Goal: Information Seeking & Learning: Learn about a topic

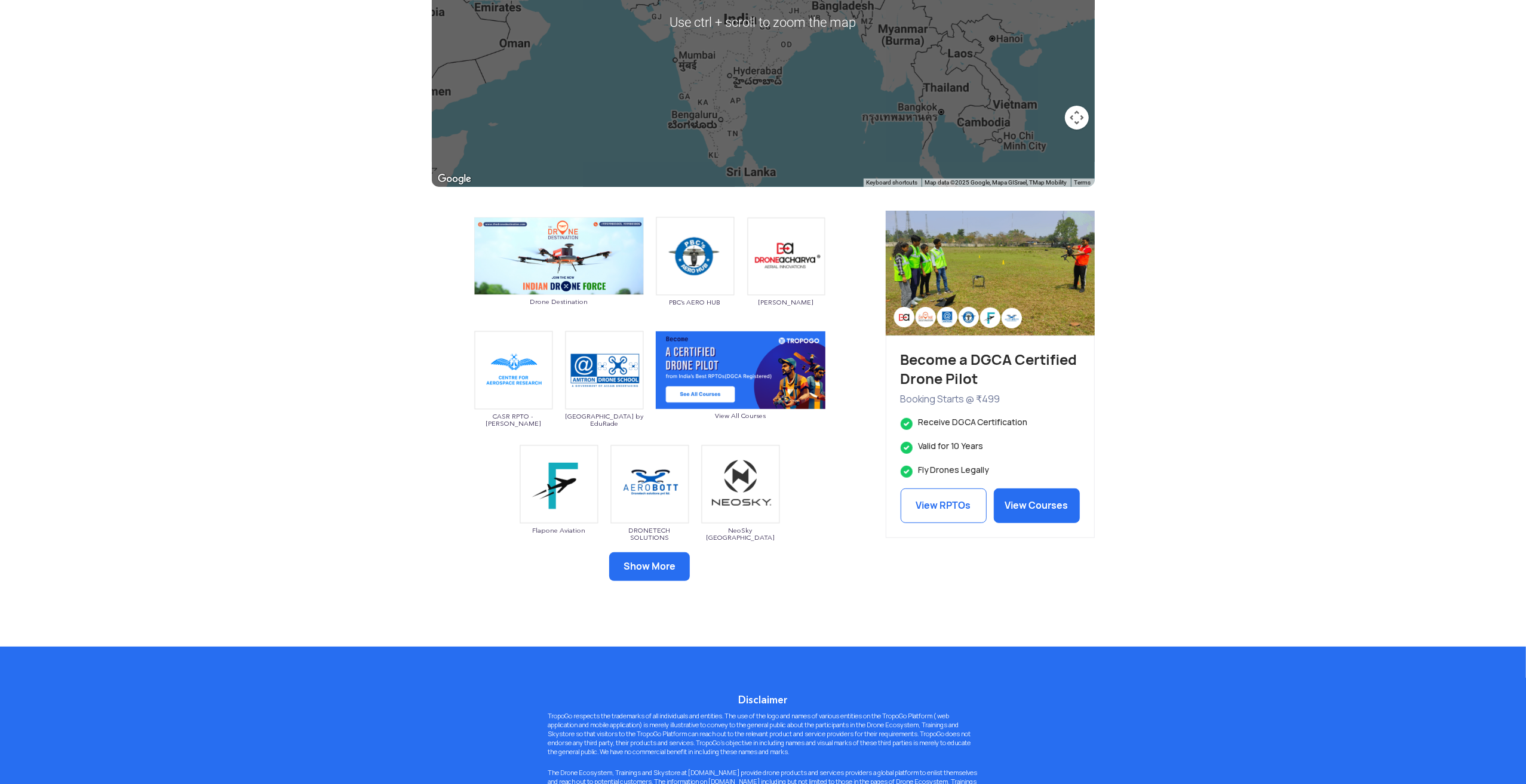
scroll to position [418, 0]
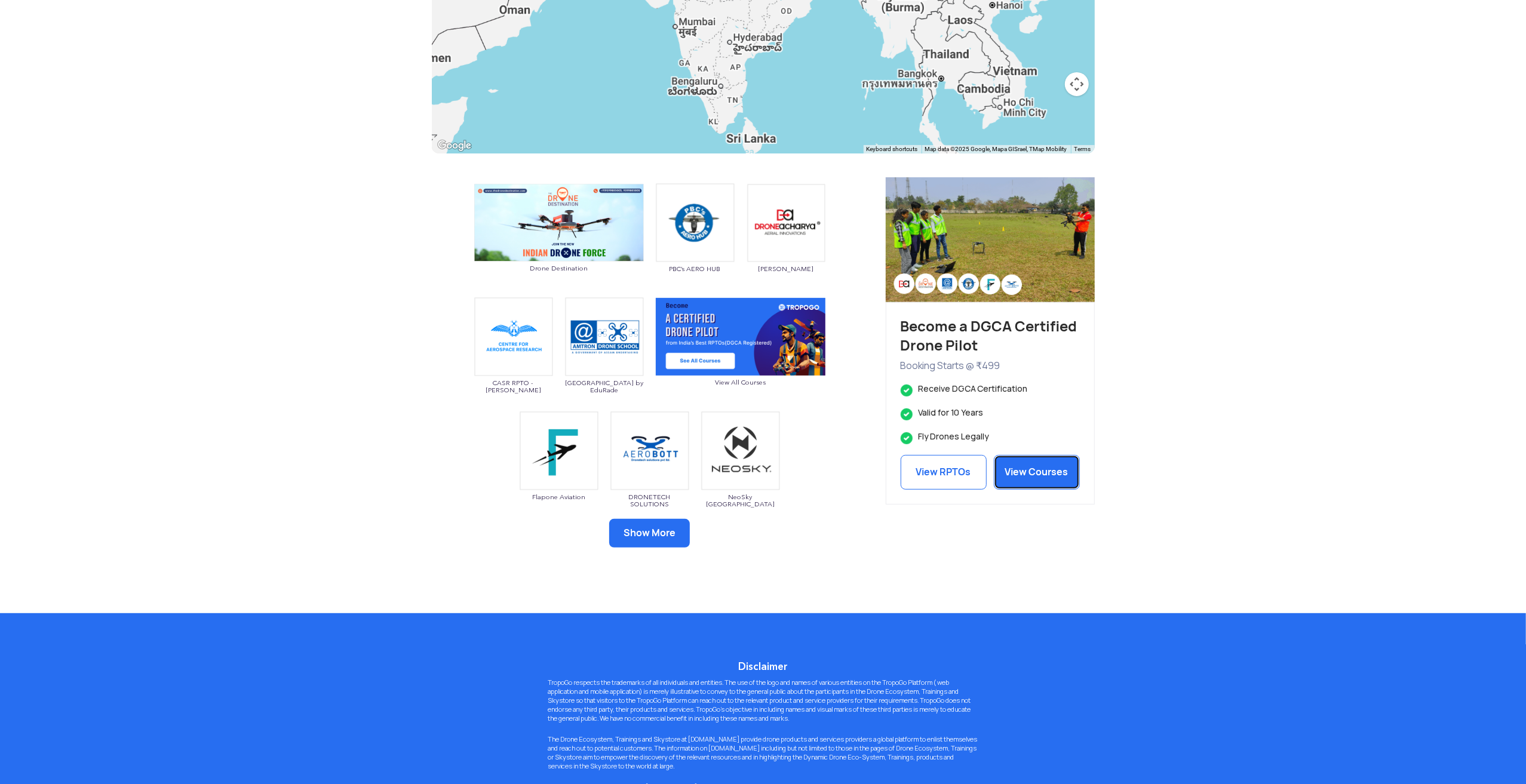
click at [1036, 472] on link "View Courses" at bounding box center [1037, 472] width 86 height 35
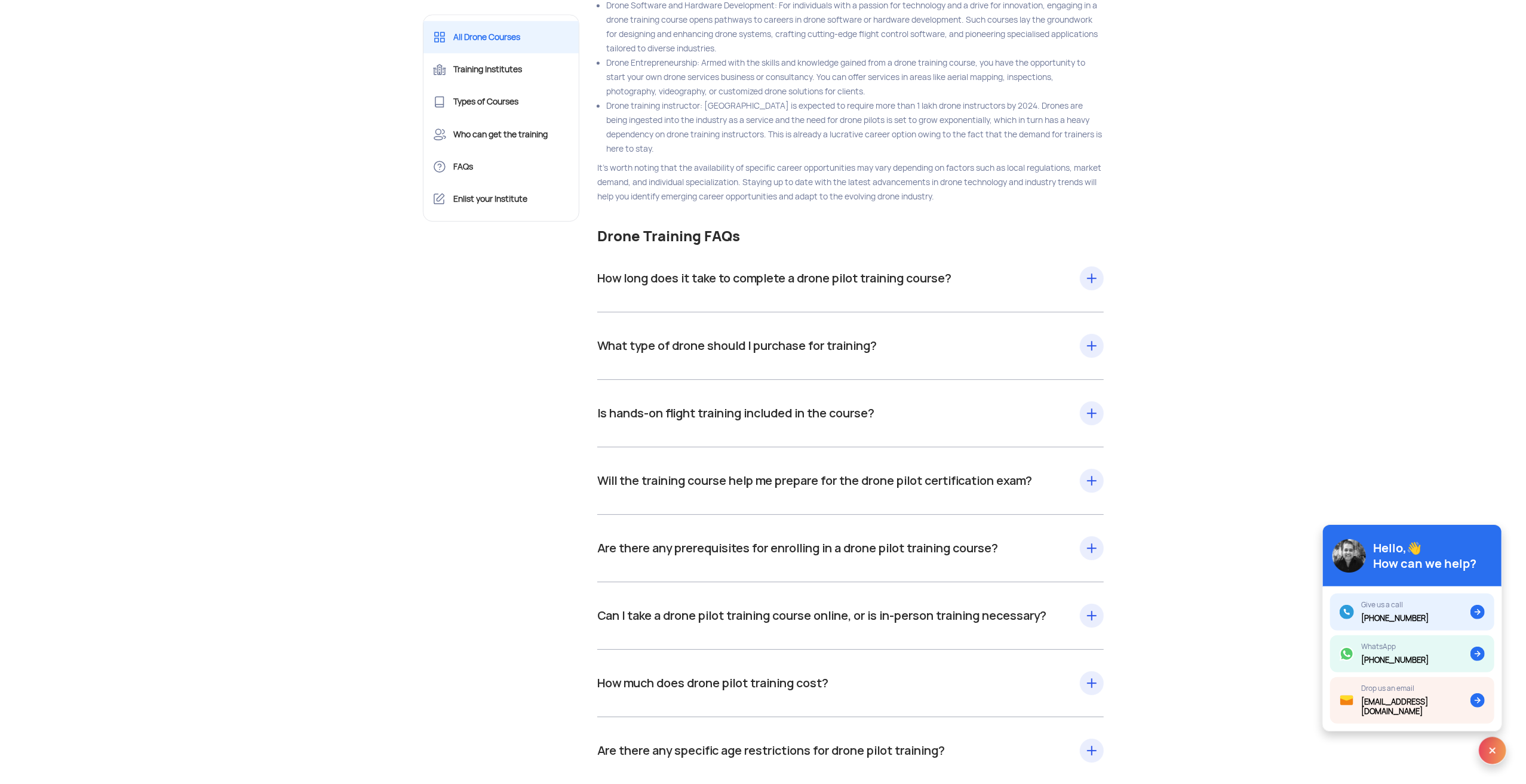
scroll to position [12722, 0]
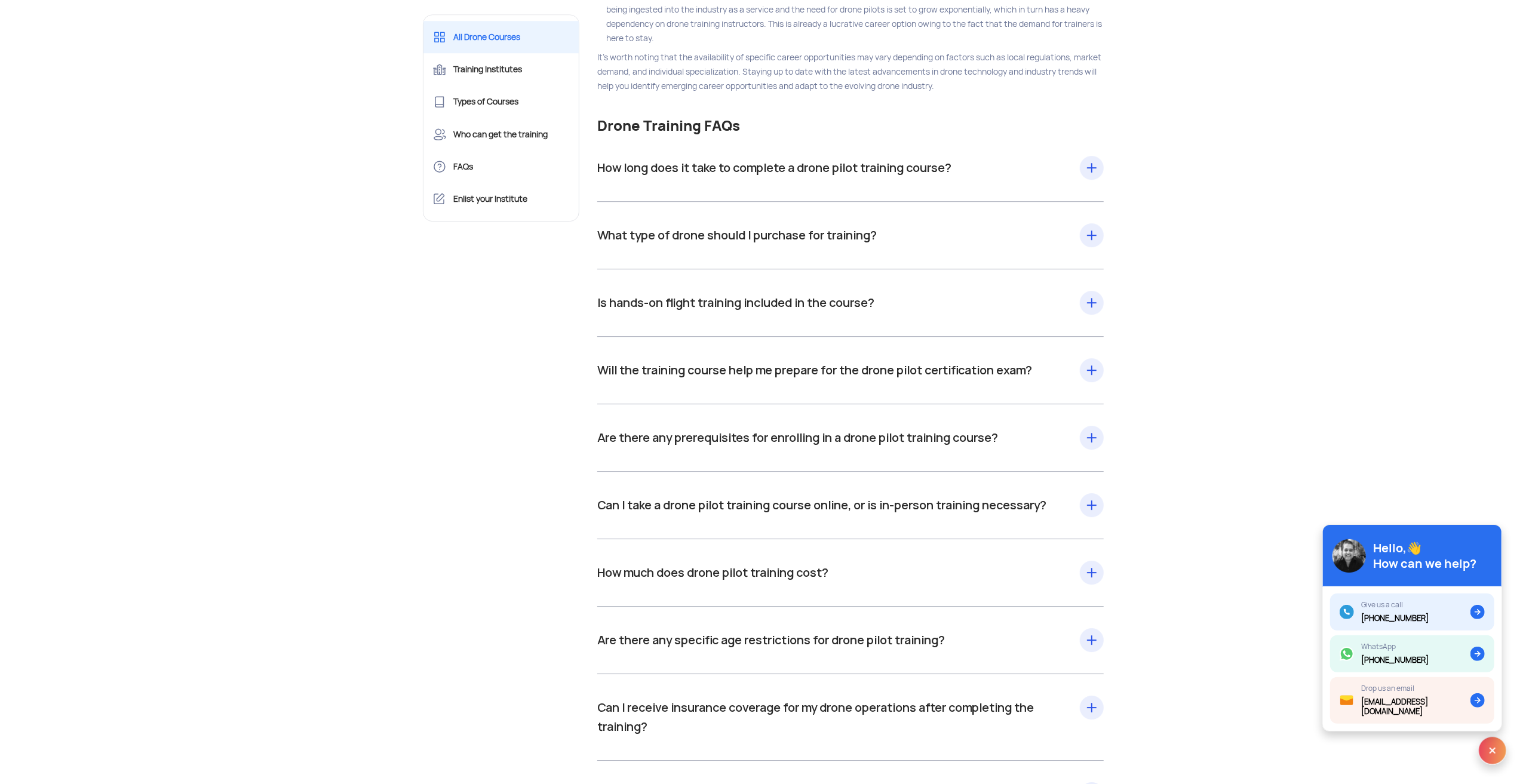
click at [1088, 601] on div "How much does drone pilot training cost? Drone pilot training costs 30000 INR a…" at bounding box center [850, 573] width 506 height 68
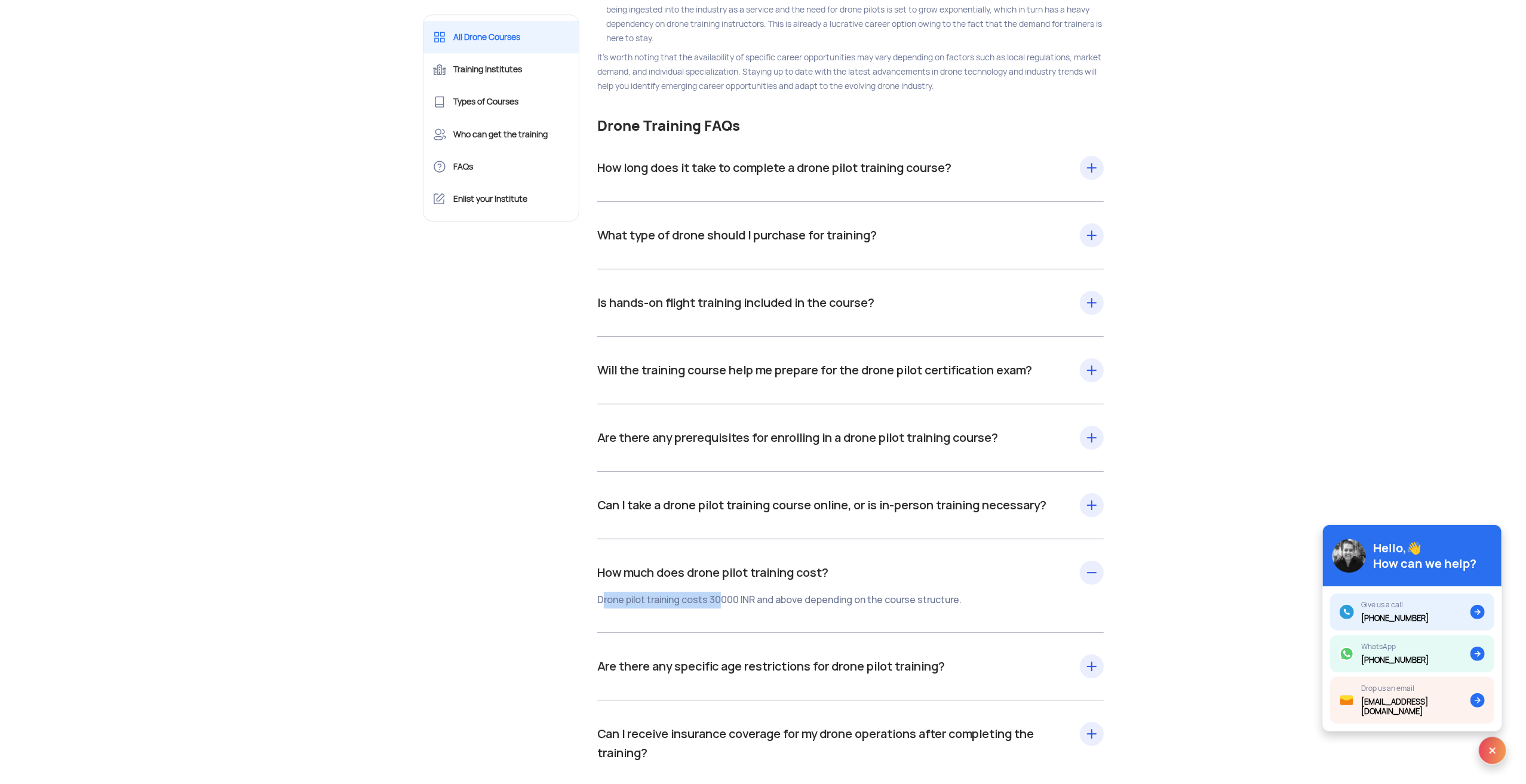
drag, startPoint x: 604, startPoint y: 628, endPoint x: 723, endPoint y: 625, distance: 119.0
click at [723, 609] on div "Drone pilot training costs 30000 INR and above depending on the course structur…" at bounding box center [790, 600] width 386 height 17
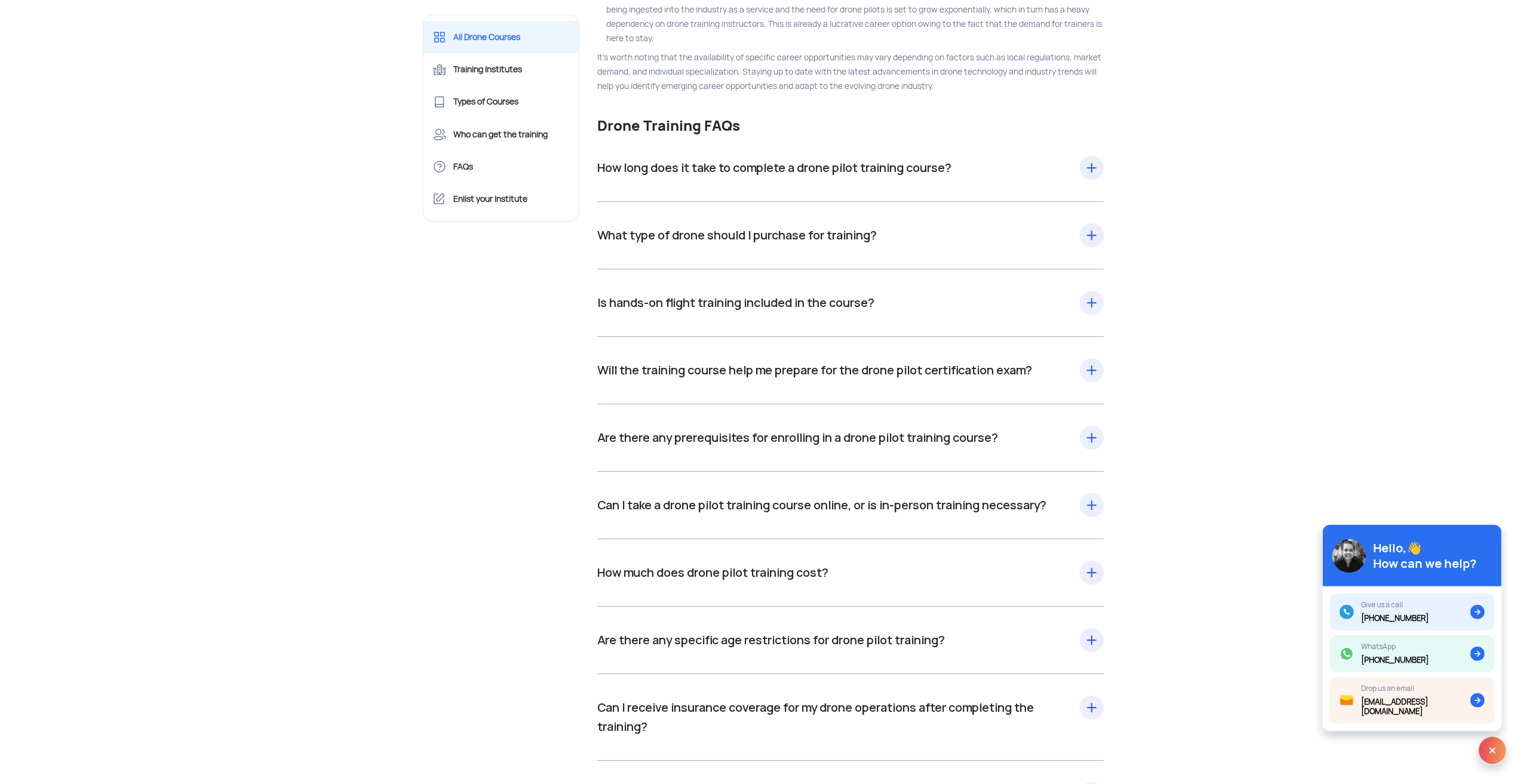
click at [1085, 667] on div "Are there any specific age restrictions for drone pilot training? Yes. A drone …" at bounding box center [850, 640] width 506 height 68
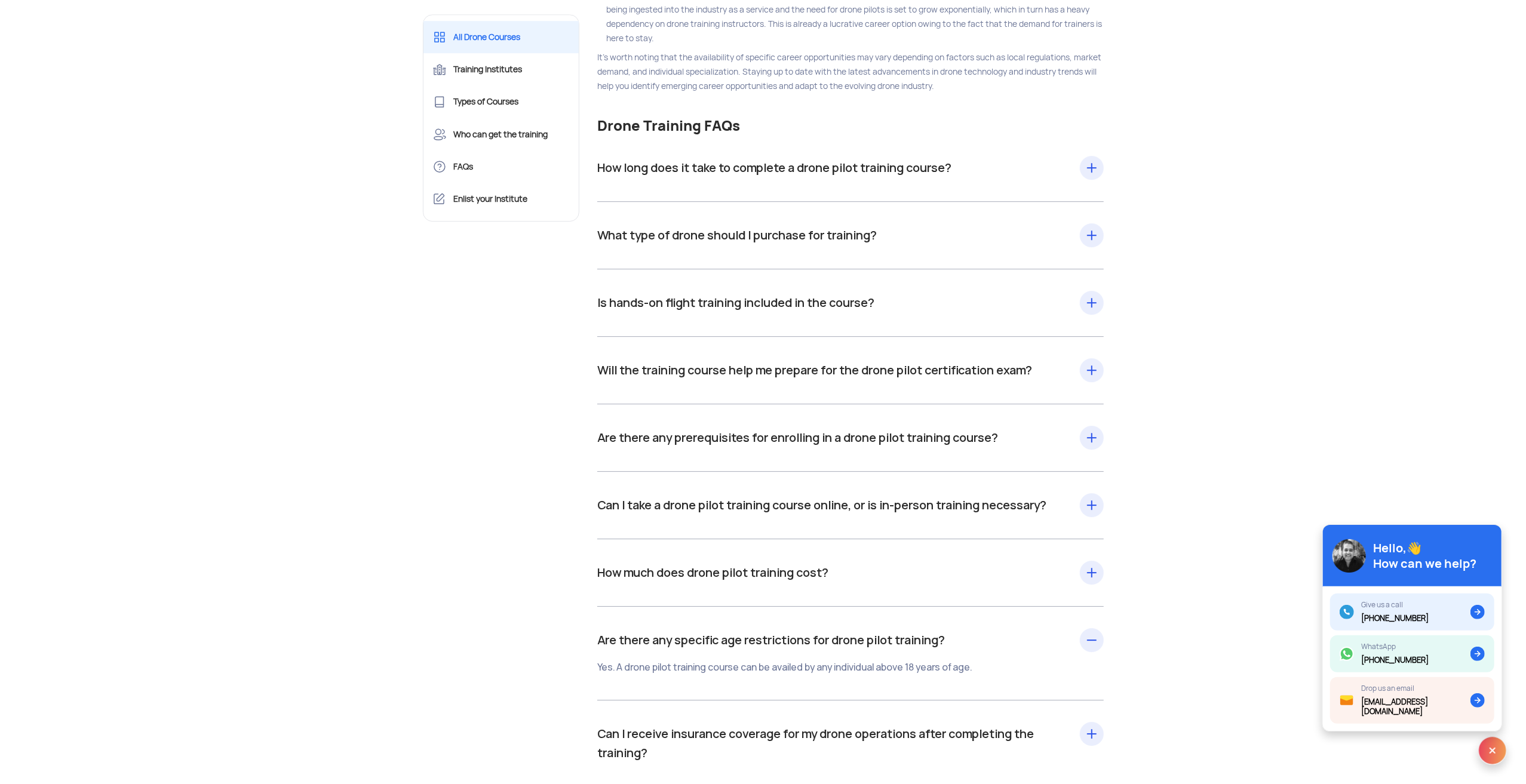
scroll to position [13139, 0]
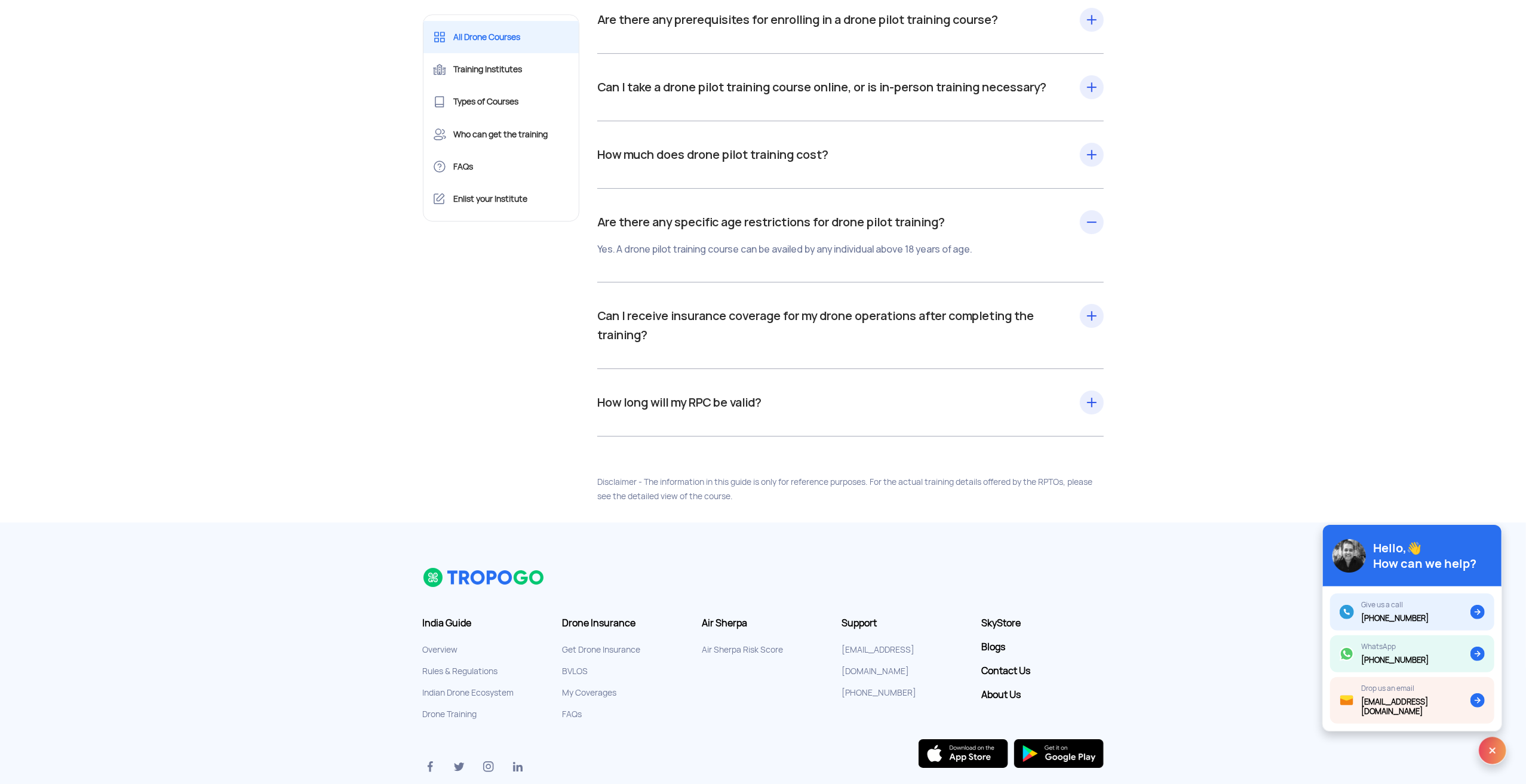
click at [1091, 426] on div "How long will my RPC be valid? As per DGCA guidelines, a Remote Pilot Certifica…" at bounding box center [850, 403] width 506 height 68
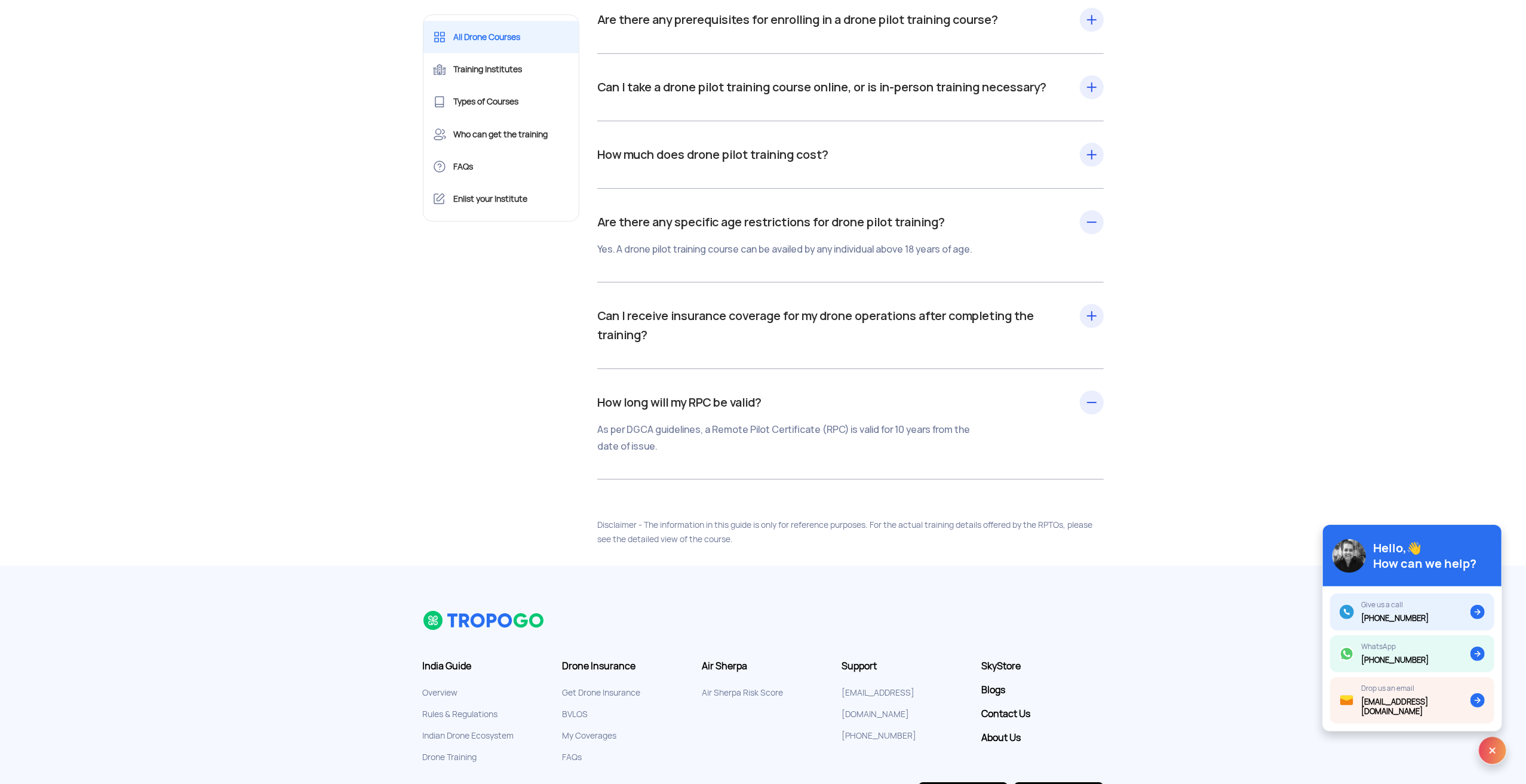
click at [1089, 343] on div "Can I receive insurance coverage for my drone operations after completing the t…" at bounding box center [850, 325] width 506 height 86
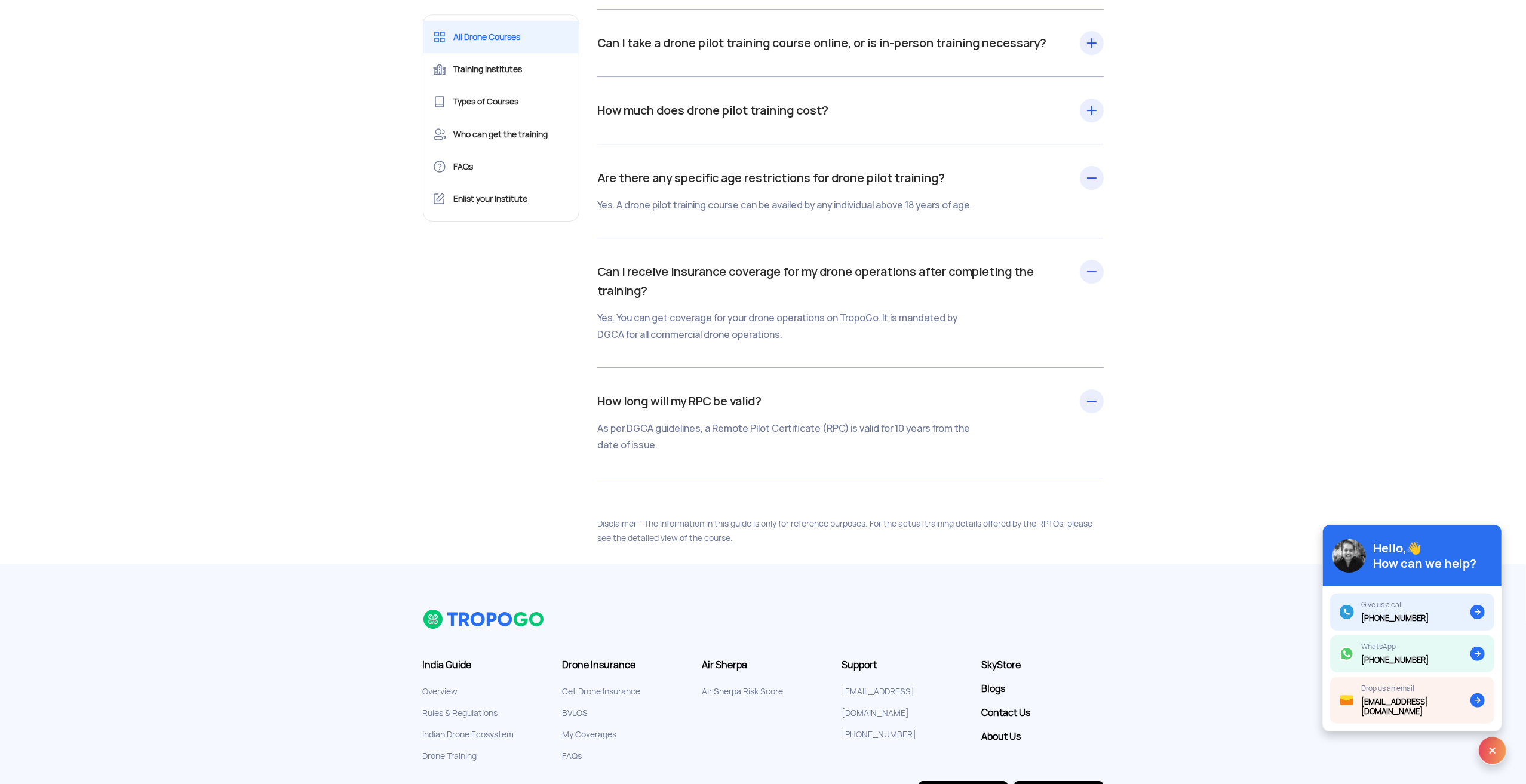
scroll to position [13259, 0]
